Goal: Go to known website: Access a specific website the user already knows

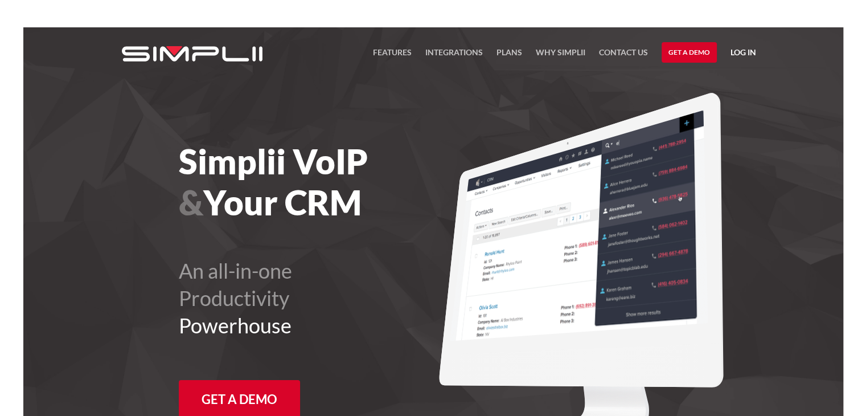
click at [733, 53] on link "Log in" at bounding box center [744, 54] width 26 height 17
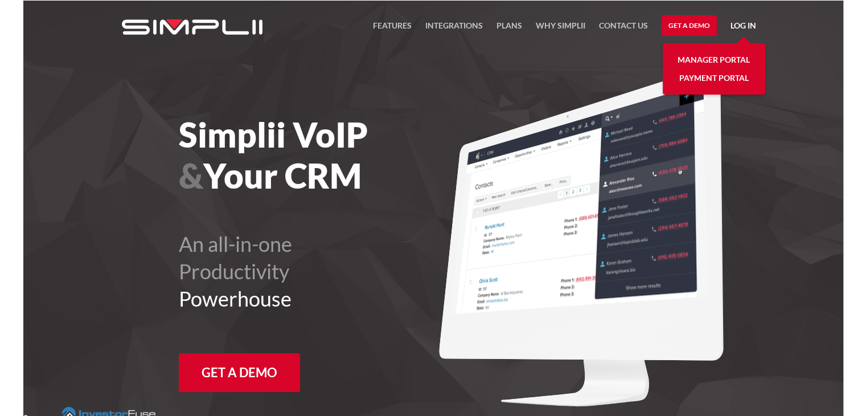
scroll to position [27, 0]
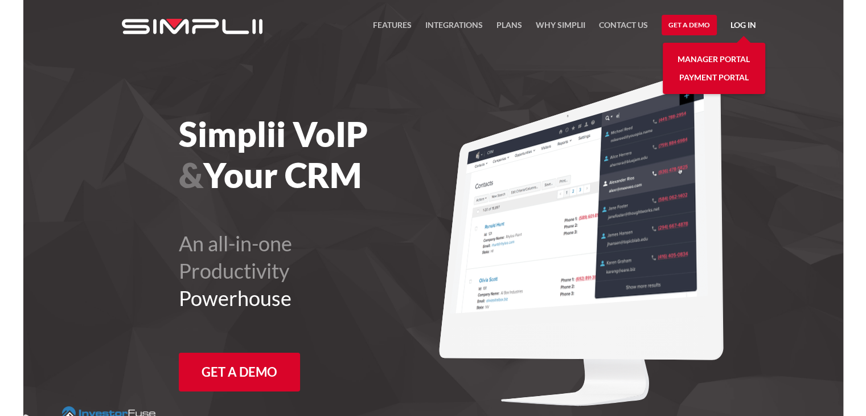
click at [706, 60] on link "Manager Portal" at bounding box center [714, 59] width 72 height 18
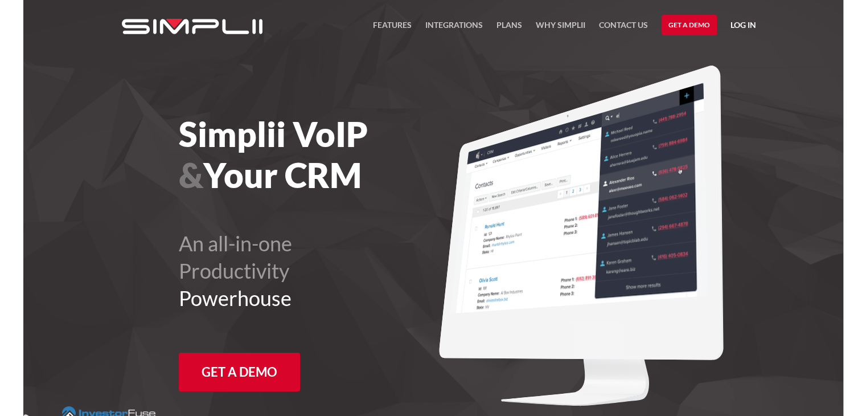
click at [735, 22] on link "Log in" at bounding box center [744, 26] width 26 height 17
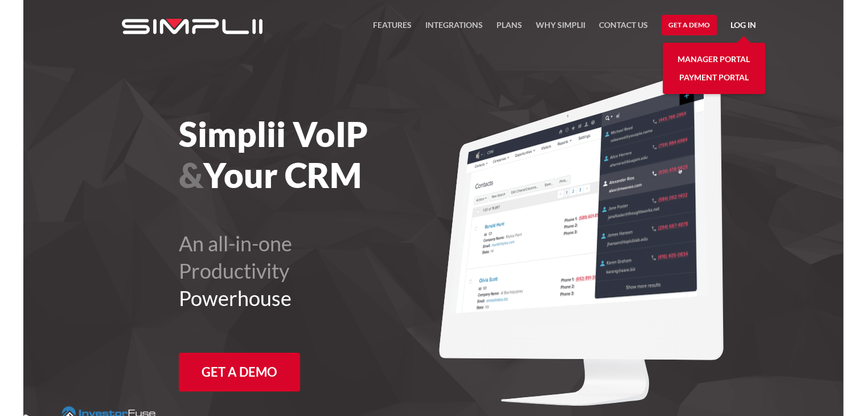
click at [715, 55] on link "Manager Portal" at bounding box center [714, 59] width 72 height 18
